Goal: Transaction & Acquisition: Purchase product/service

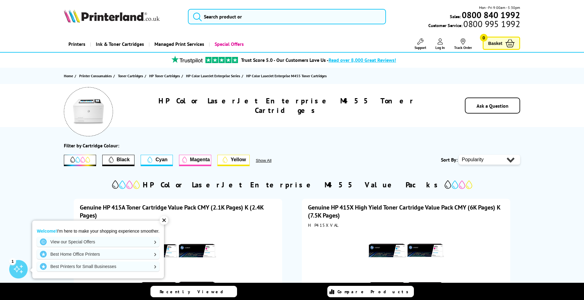
scroll to position [61, 0]
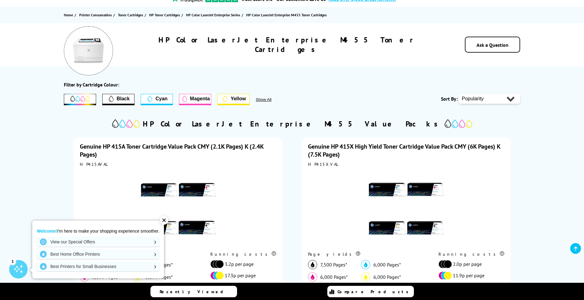
click at [168, 221] on div "✕" at bounding box center [164, 220] width 9 height 9
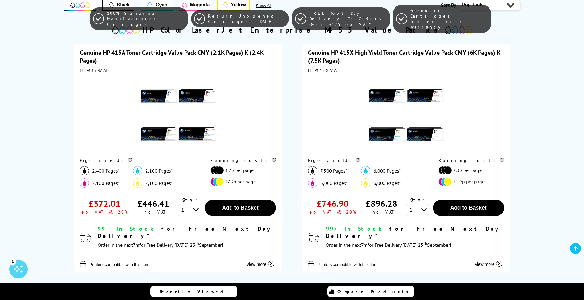
scroll to position [143, 0]
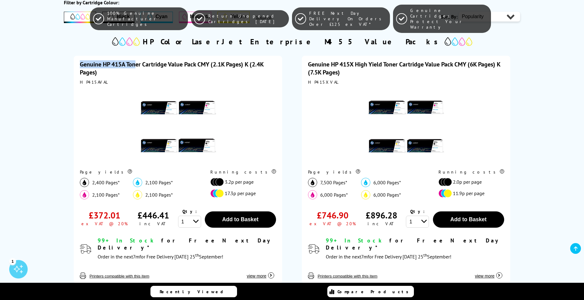
drag, startPoint x: 81, startPoint y: 62, endPoint x: 137, endPoint y: 62, distance: 55.9
click at [137, 62] on div "Genuine HP 415A Toner Cartridge Value Pack CMY (2.1K Pages) K (2.4K Pages) HP41…" at bounding box center [178, 170] width 208 height 228
click at [125, 76] on div "Genuine HP 415A Toner Cartridge Value Pack CMY (2.1K Pages) K (2.4K Pages)" at bounding box center [178, 68] width 196 height 16
drag, startPoint x: 105, startPoint y: 64, endPoint x: 116, endPoint y: 64, distance: 10.8
click at [116, 64] on link "Genuine HP 415A Toner Cartridge Value Pack CMY (2.1K Pages) K (2.4K Pages)" at bounding box center [172, 68] width 184 height 16
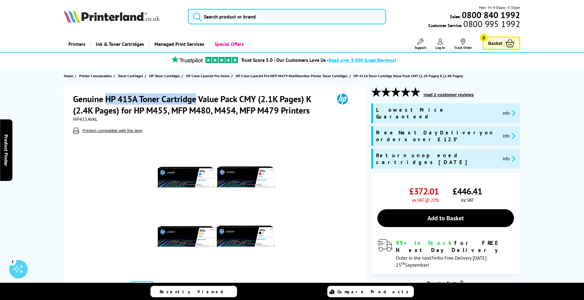
drag, startPoint x: 106, startPoint y: 97, endPoint x: 197, endPoint y: 100, distance: 91.6
click at [197, 100] on h1 "Genuine HP 415A Toner Cartridge Value Pack CMY (2.1K Pages) K (2.4K Pages) for …" at bounding box center [200, 104] width 255 height 23
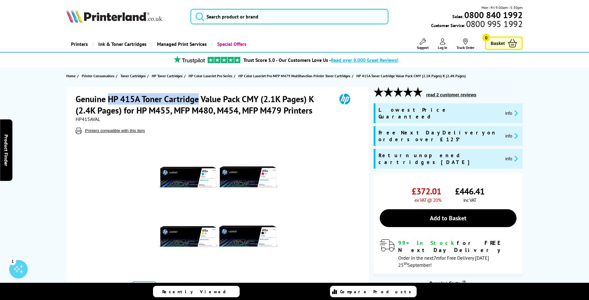
copy h1 "HP 415A Toner Cartridge"
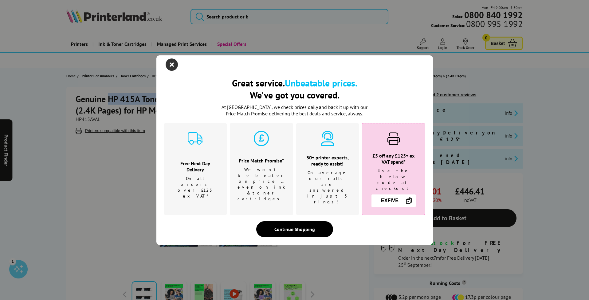
click at [173, 66] on icon "close modal" at bounding box center [172, 64] width 12 height 12
